Goal: Task Accomplishment & Management: Use online tool/utility

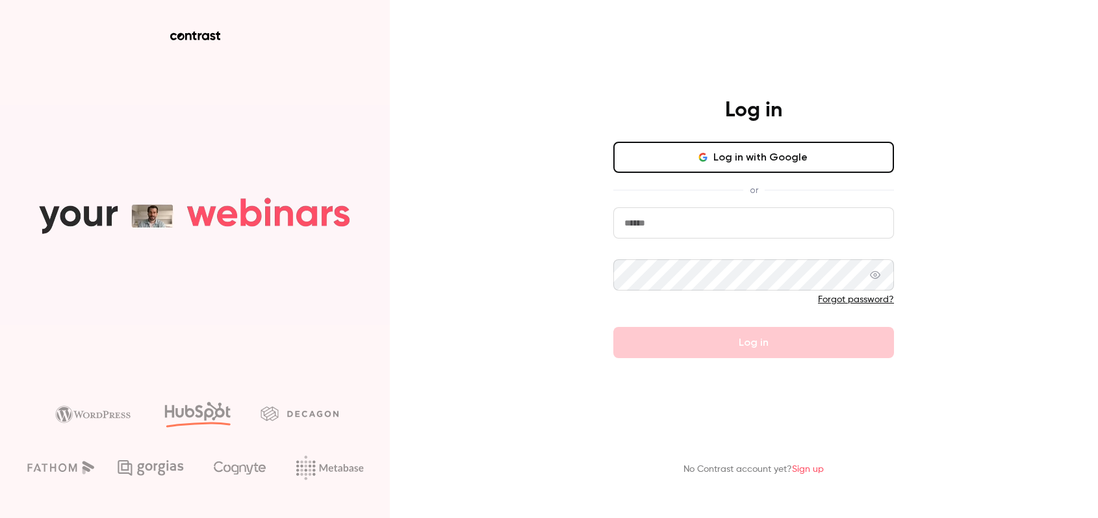
click at [630, 358] on form "Forgot password? Log in" at bounding box center [753, 282] width 281 height 151
click at [698, 244] on form "Forgot password? Log in" at bounding box center [753, 282] width 281 height 151
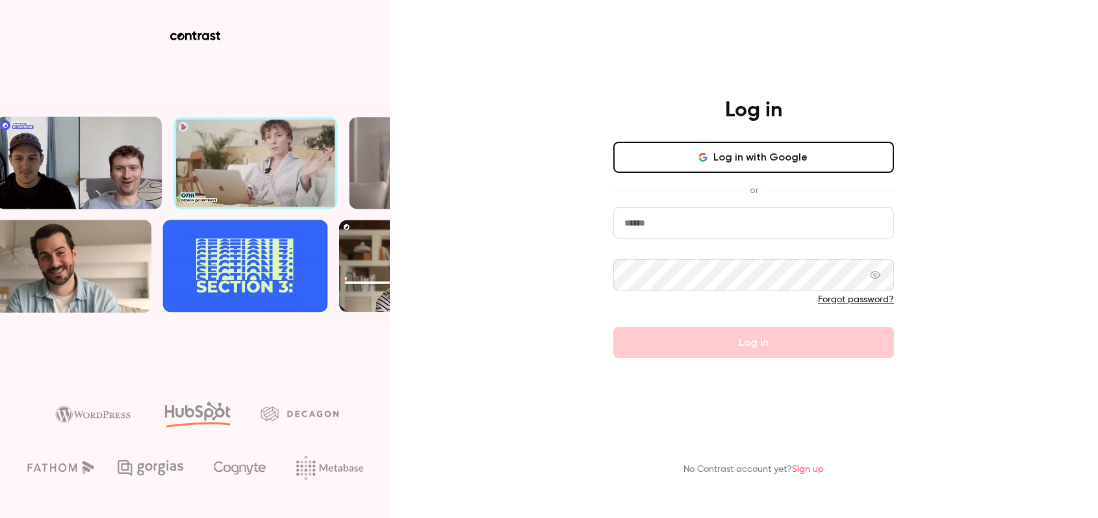
click at [722, 232] on input "email" at bounding box center [753, 222] width 281 height 31
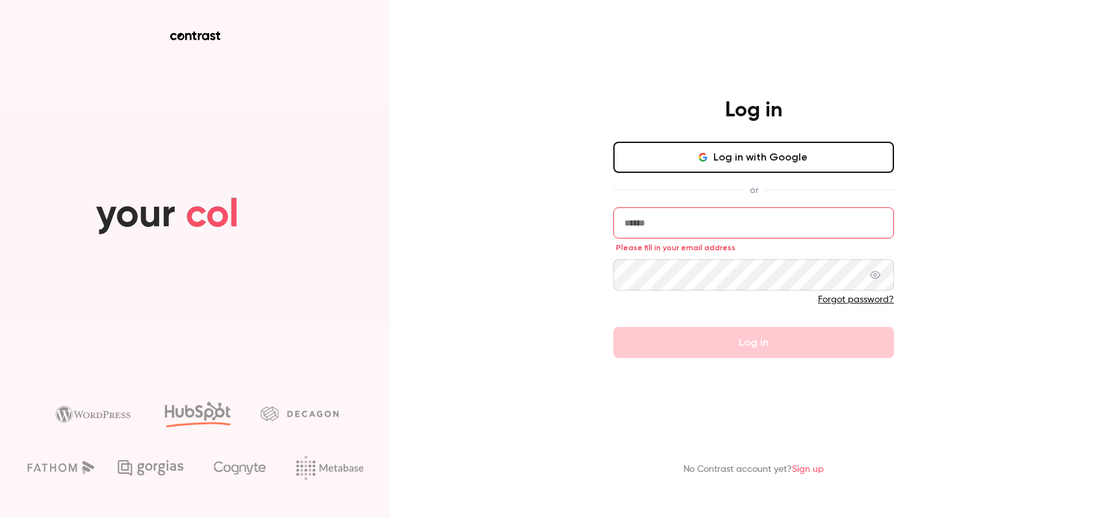
type input "**********"
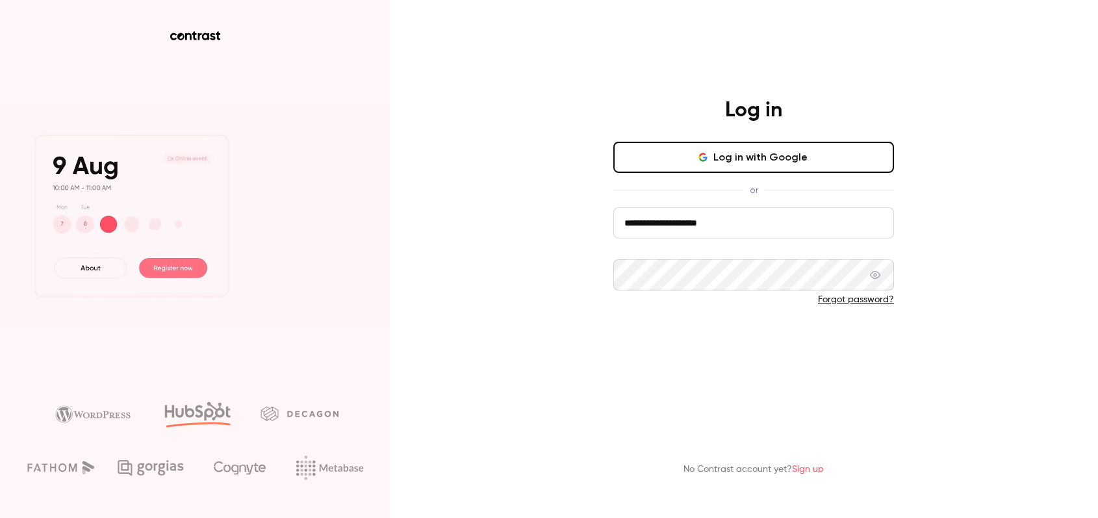
click at [734, 345] on button "Log in" at bounding box center [753, 342] width 281 height 31
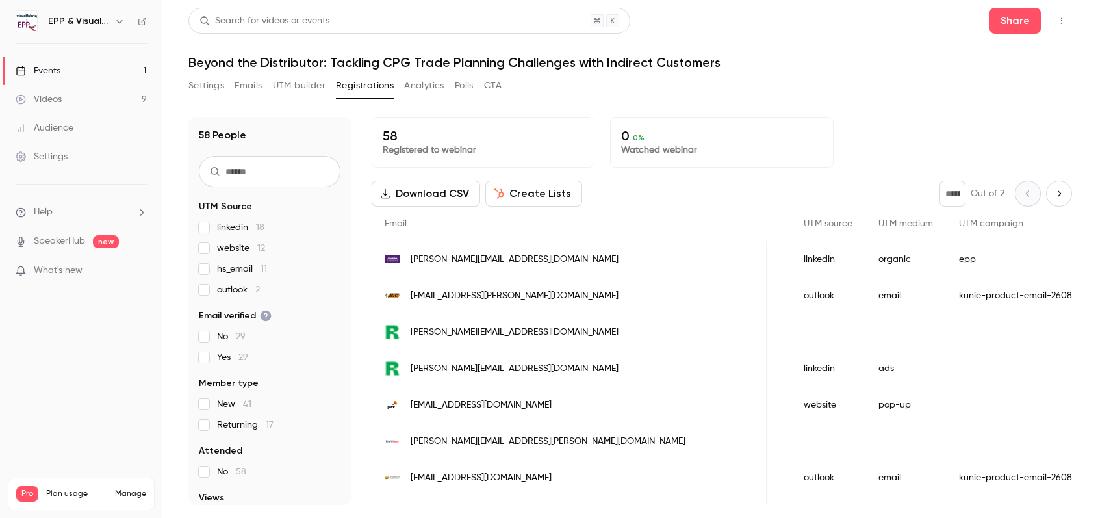
scroll to position [0, 908]
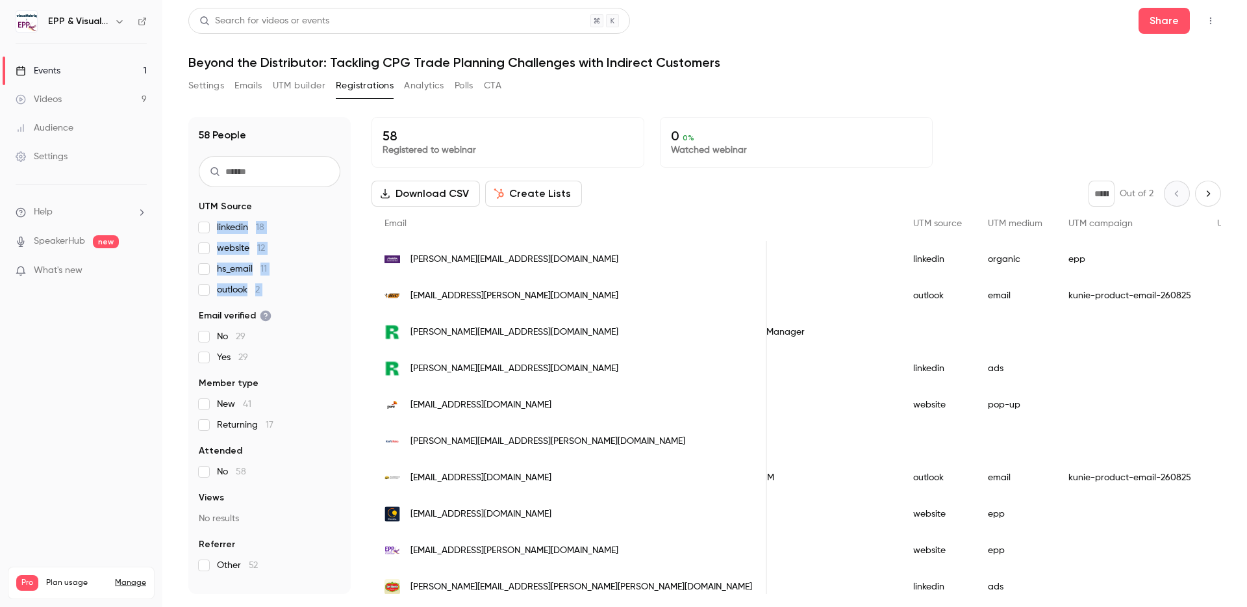
drag, startPoint x: 278, startPoint y: 298, endPoint x: 195, endPoint y: 227, distance: 109.2
click at [195, 227] on div "58 People UTM Source linkedin 18 website 12 hs_email 11 outlook 2 Email verifie…" at bounding box center [269, 355] width 162 height 477
click at [312, 235] on div "linkedin 18 website 12 hs_email 11 outlook 2" at bounding box center [270, 258] width 142 height 75
click at [268, 184] on input "text" at bounding box center [270, 171] width 142 height 31
type input "***"
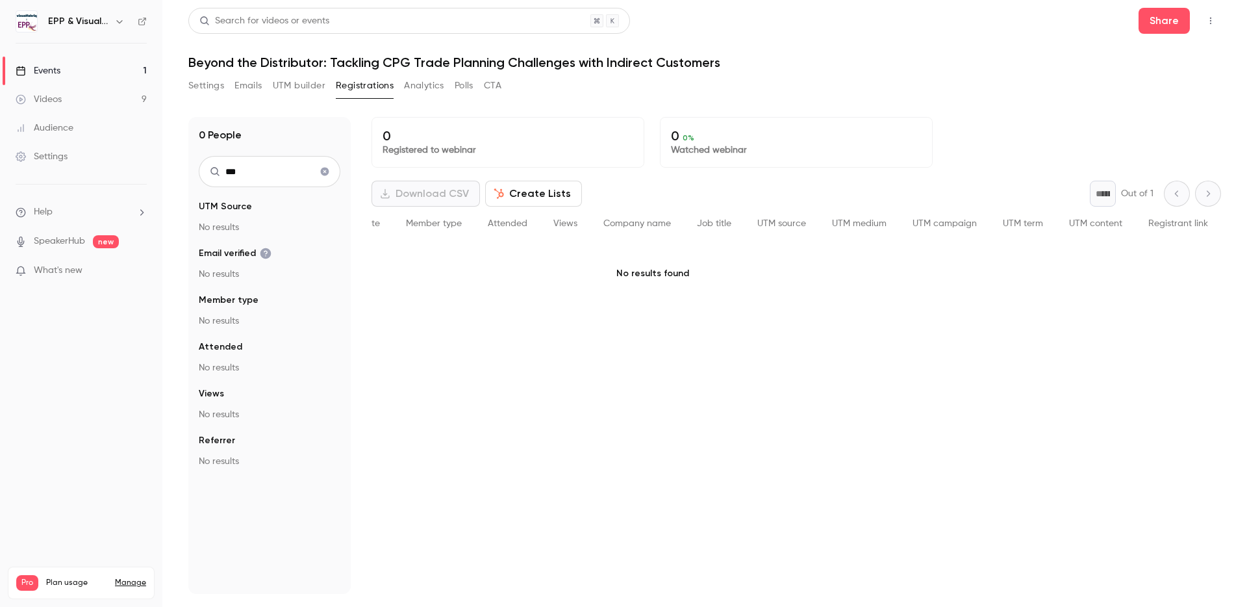
scroll to position [0, 139]
click at [322, 173] on icon "Clear search" at bounding box center [325, 172] width 8 height 8
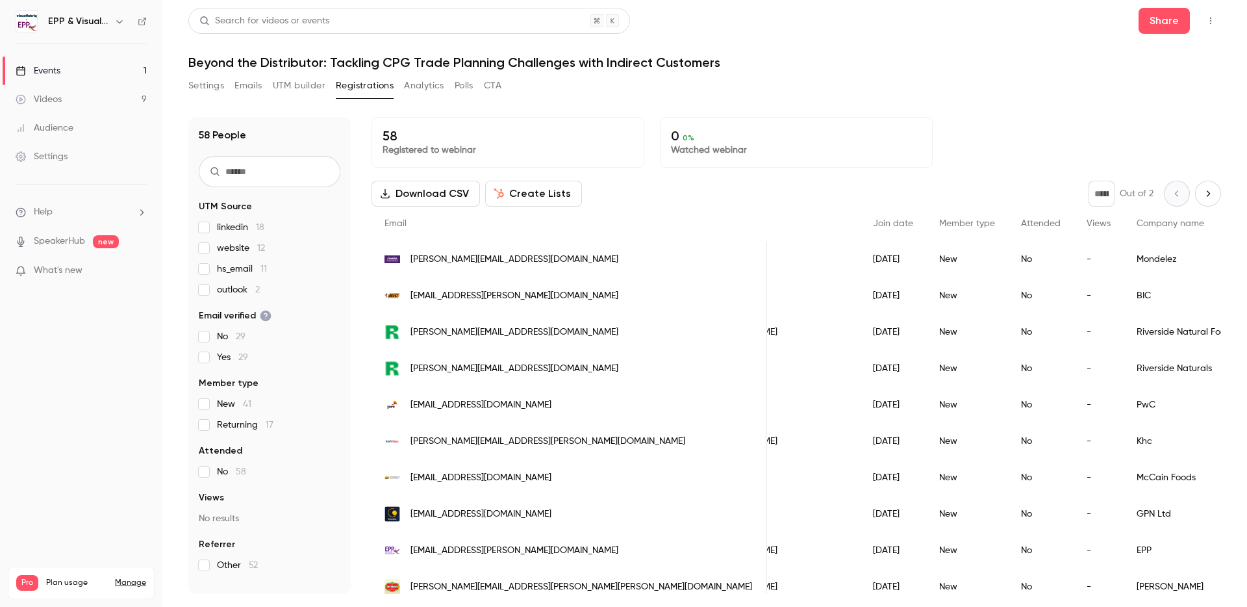
click at [275, 169] on input "text" at bounding box center [270, 171] width 142 height 31
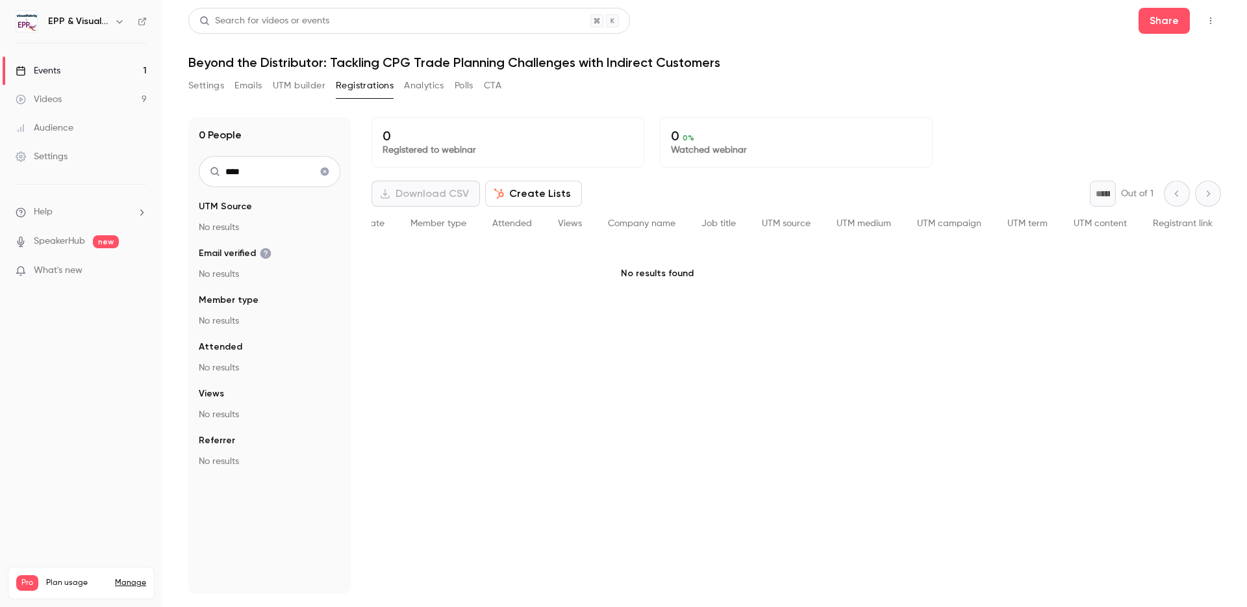
type input "****"
click at [324, 171] on icon "Clear search" at bounding box center [325, 171] width 10 height 9
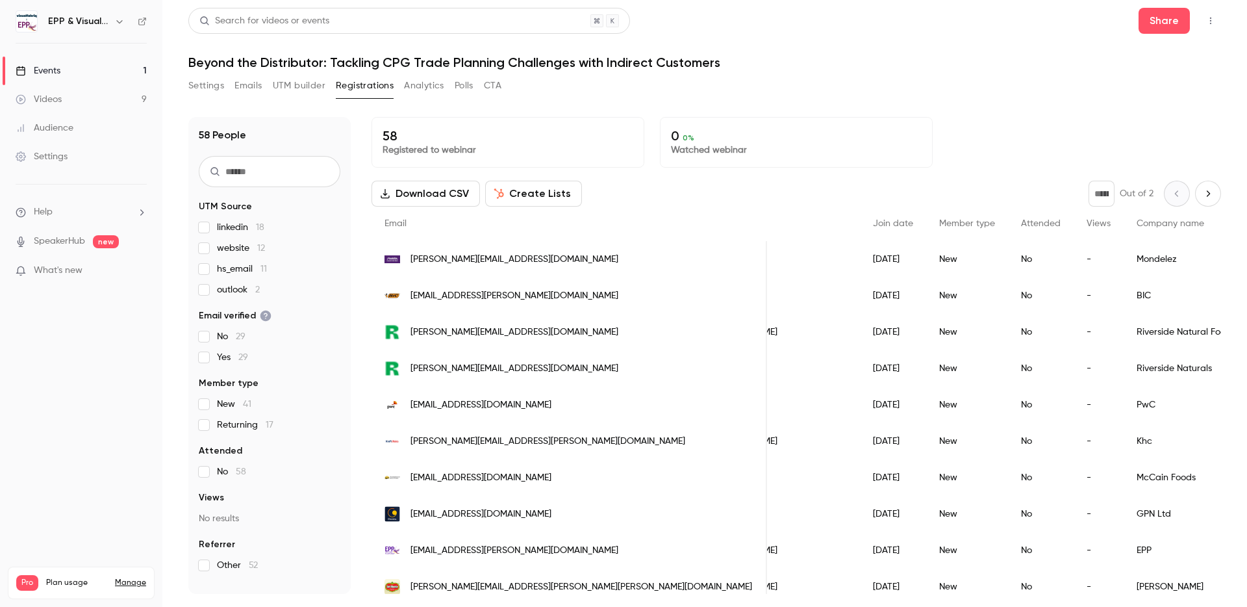
click at [1008, 289] on div "No" at bounding box center [1041, 295] width 66 height 36
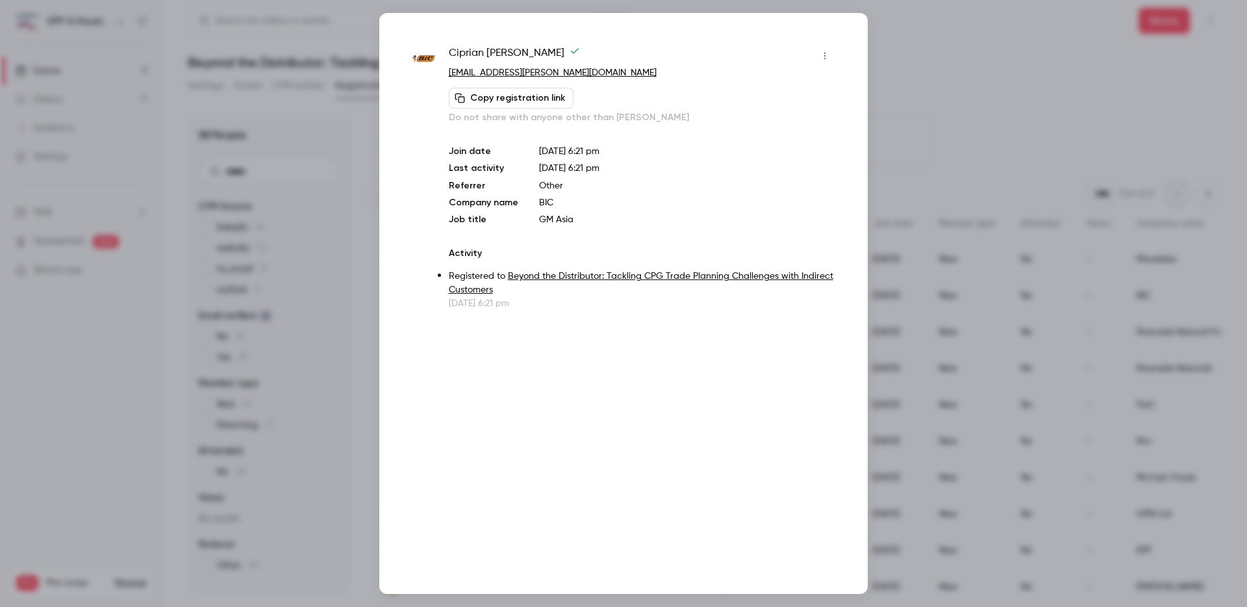
click at [940, 64] on div at bounding box center [623, 303] width 1247 height 607
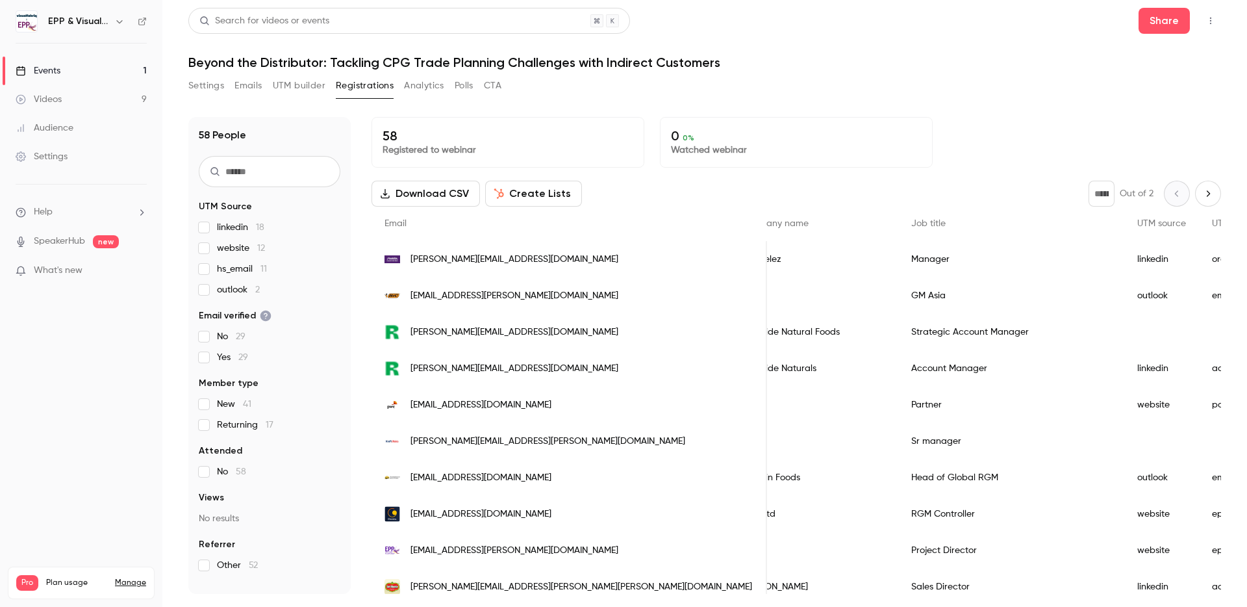
scroll to position [0, 759]
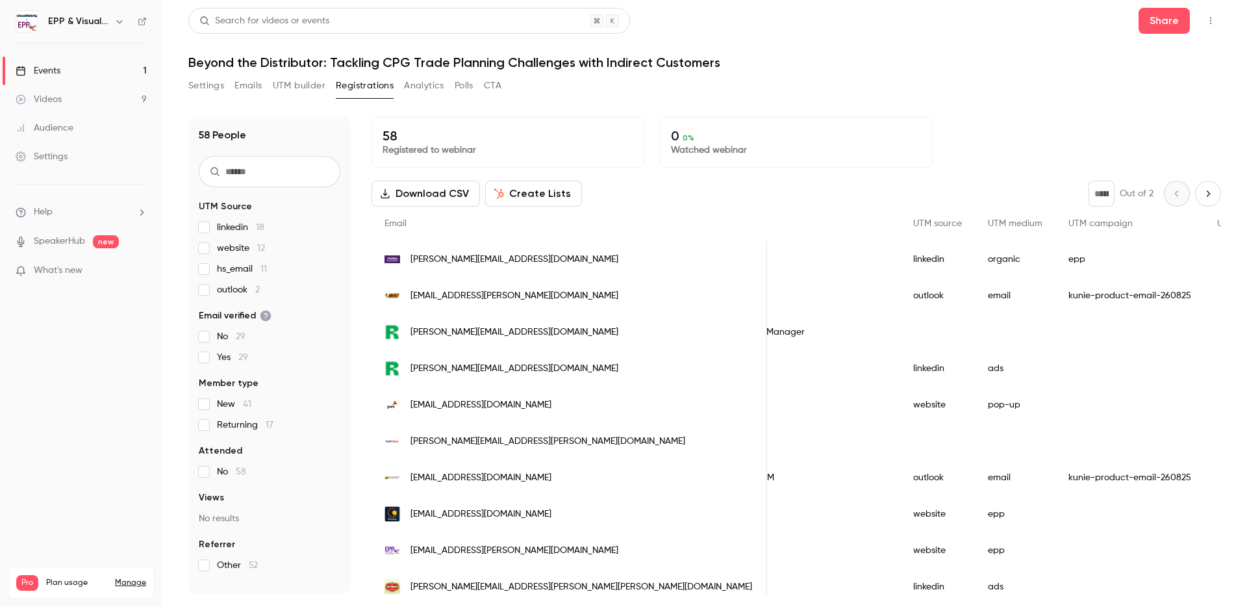
click at [1068, 223] on span "UTM campaign" at bounding box center [1100, 223] width 64 height 9
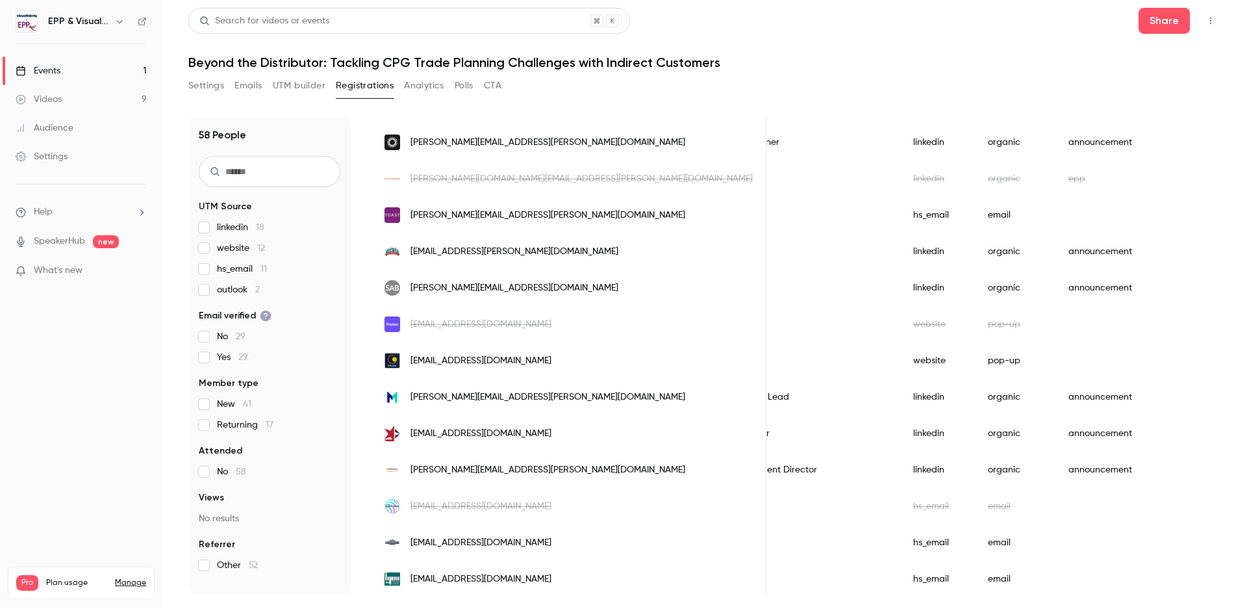
scroll to position [1466, 0]
